Goal: Obtain resource: Obtain resource

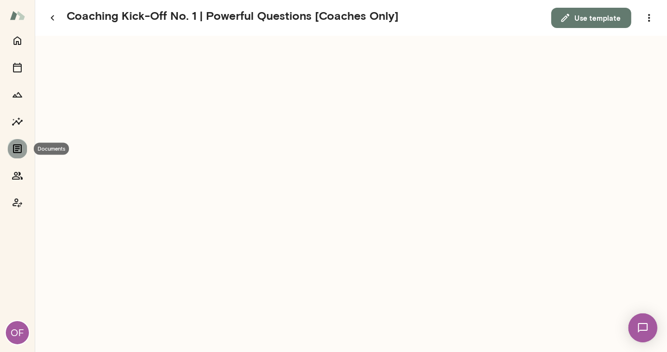
click at [18, 149] on icon "Documents" at bounding box center [17, 148] width 9 height 9
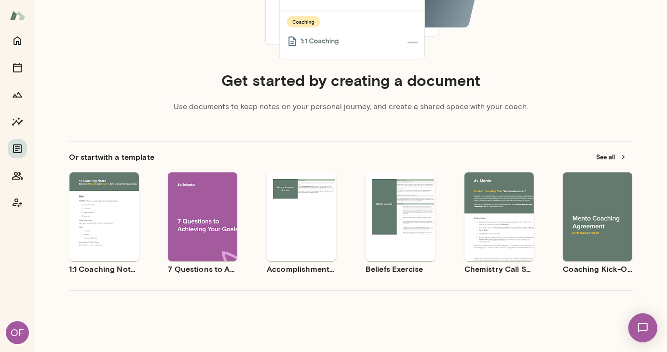
scroll to position [175, 0]
click at [599, 158] on button "See all" at bounding box center [612, 157] width 42 height 15
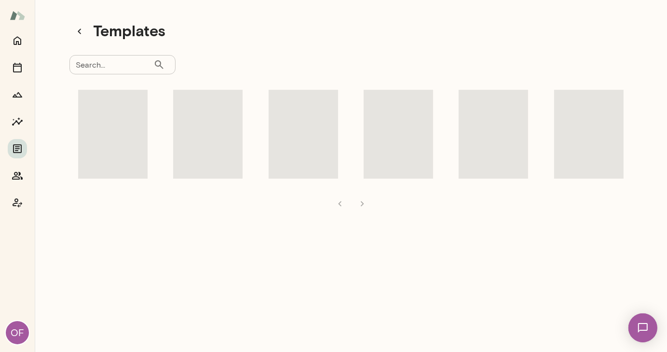
scroll to position [8, 0]
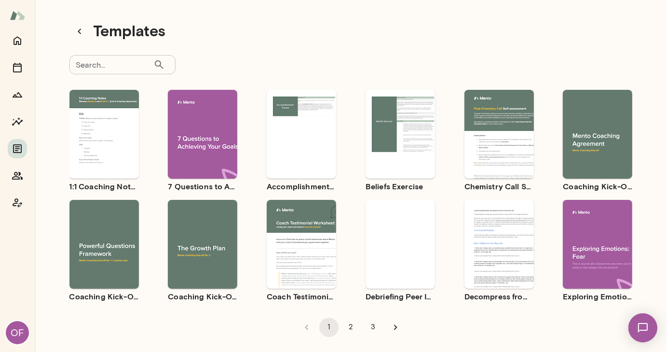
click at [575, 160] on div "Use template Preview" at bounding box center [597, 134] width 69 height 89
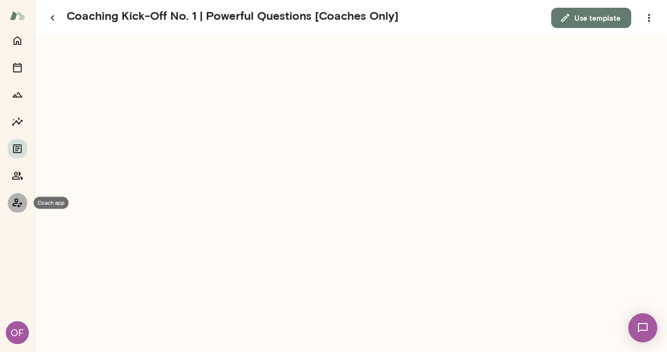
click at [14, 201] on icon "Coach app" at bounding box center [18, 203] width 12 height 12
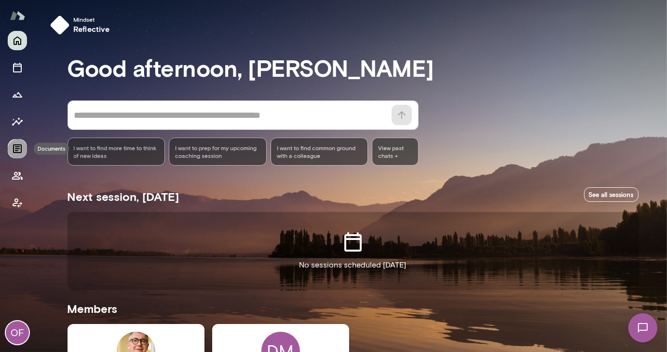
click at [16, 146] on icon "Documents" at bounding box center [18, 149] width 12 height 12
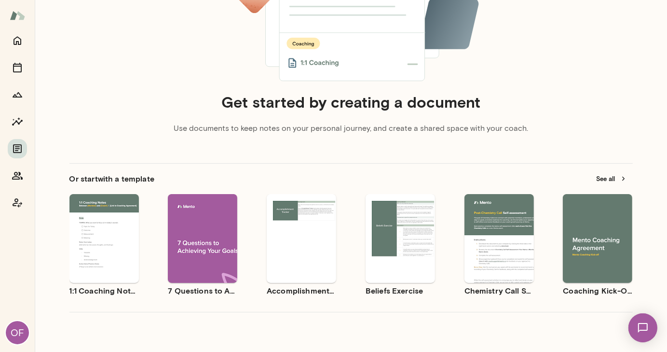
scroll to position [160, 0]
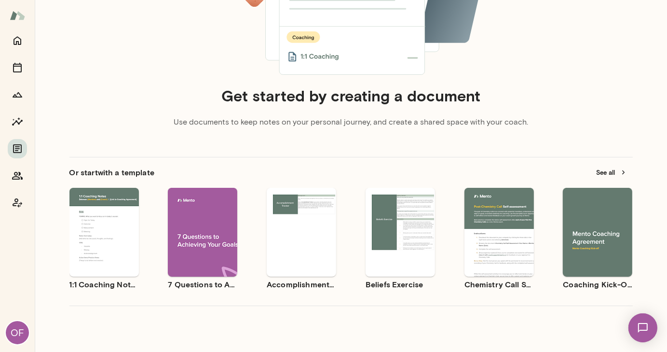
click at [610, 168] on button "See all" at bounding box center [612, 172] width 42 height 15
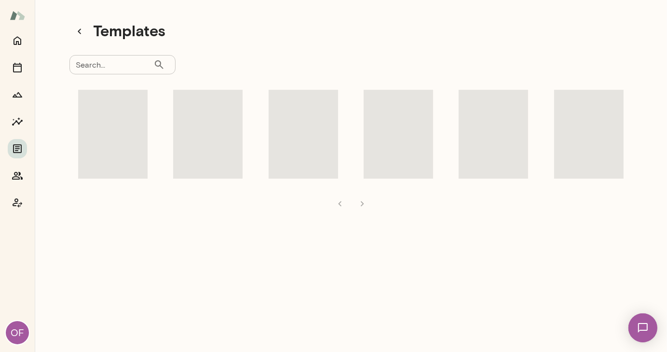
scroll to position [8, 0]
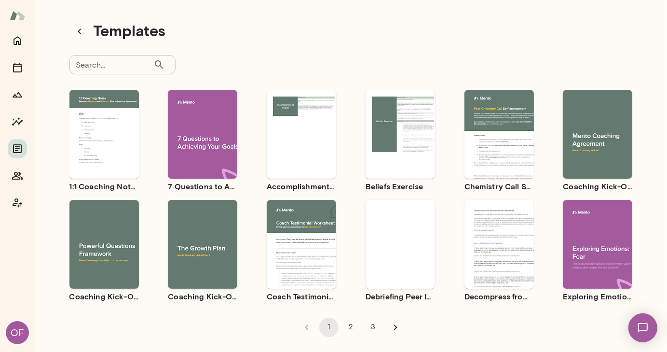
click at [593, 141] on span "Preview" at bounding box center [604, 142] width 22 height 8
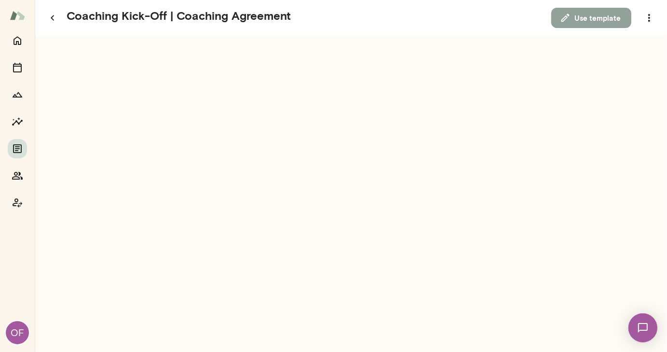
click at [611, 19] on button "Use template" at bounding box center [591, 18] width 80 height 20
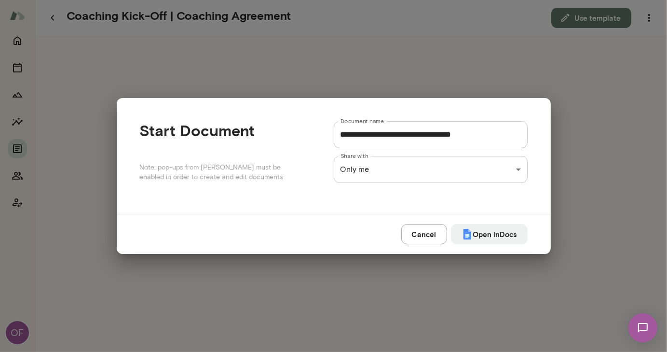
click at [451, 0] on div "**********" at bounding box center [333, 0] width 667 height 0
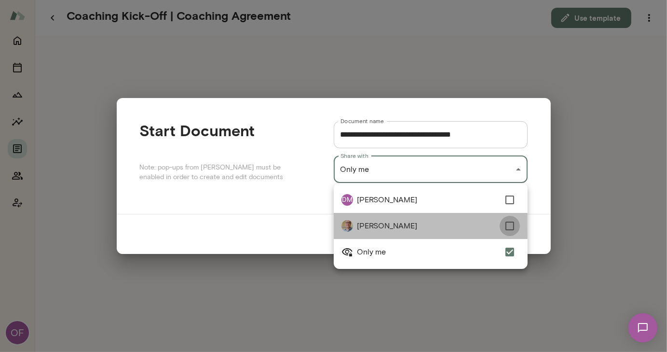
type input "**********"
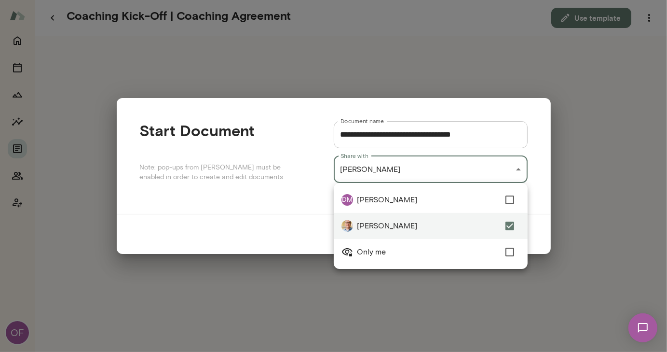
click at [542, 212] on div at bounding box center [333, 176] width 667 height 352
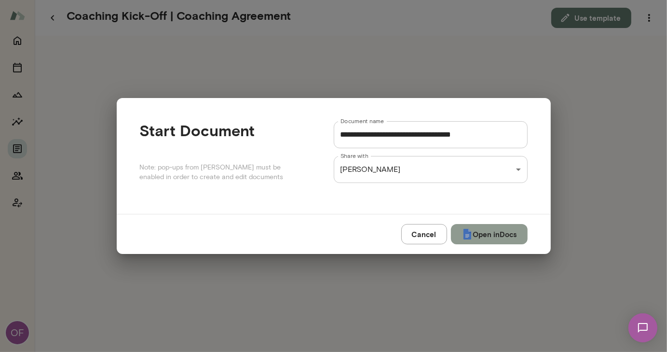
click at [490, 229] on button "Open in Docs" at bounding box center [489, 234] width 77 height 20
